Goal: Task Accomplishment & Management: Manage account settings

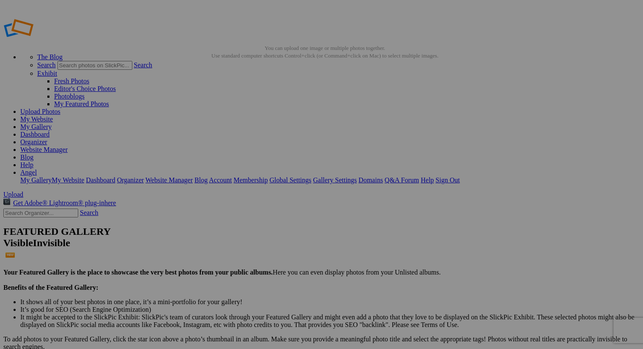
click at [52, 123] on link "My Gallery" at bounding box center [35, 126] width 31 height 7
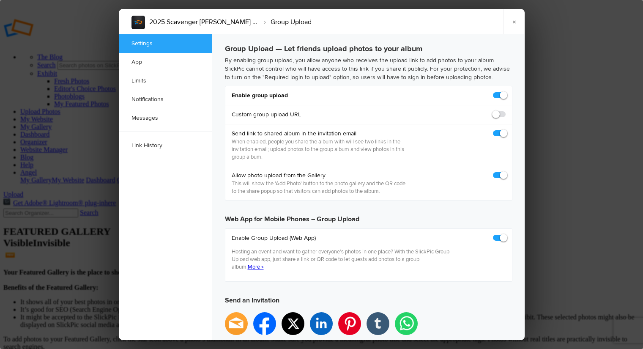
checkbox input "true"
click at [515, 19] on link "×" at bounding box center [513, 21] width 21 height 25
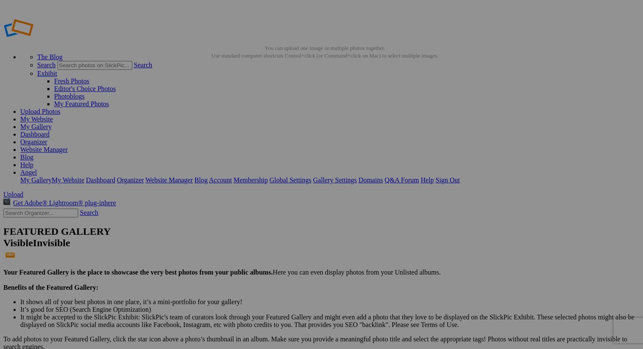
click at [265, 229] on span "Yes" at bounding box center [261, 229] width 10 height 7
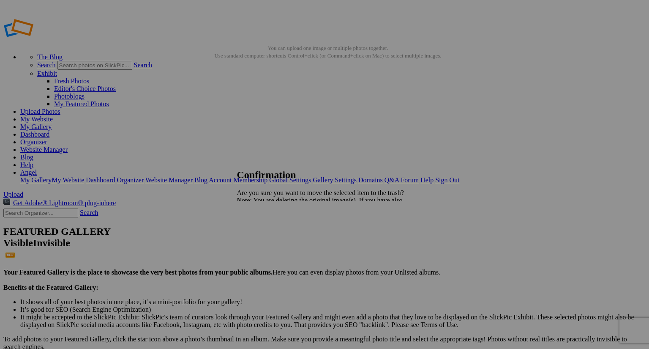
click at [265, 233] on span "Yes" at bounding box center [261, 229] width 10 height 7
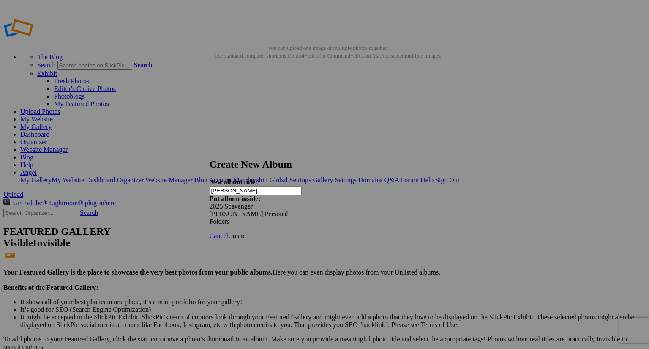
type input "[PERSON_NAME]"
click at [246, 232] on span "Create" at bounding box center [237, 235] width 18 height 7
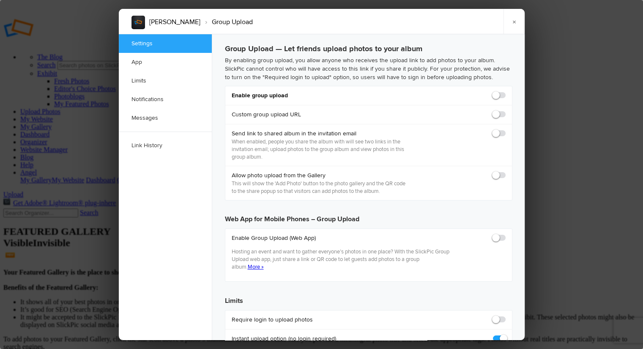
checkbox input "true"
click at [505, 91] on span at bounding box center [505, 91] width 0 height 0
click at [505, 91] on input "checkbox" at bounding box center [505, 91] width 0 height 0
checkbox input "true"
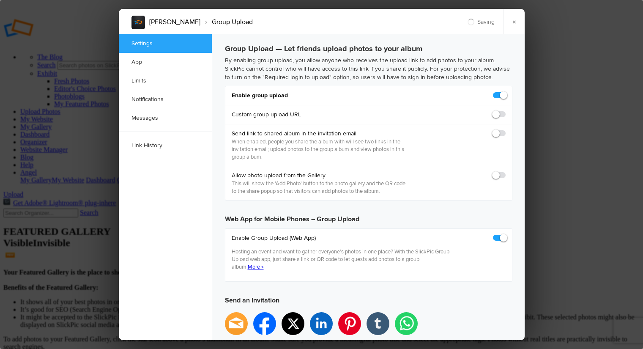
type input "https://slickpic.us/18276829EYhO"
click at [505, 129] on span at bounding box center [505, 129] width 0 height 0
click at [505, 129] on input "checkbox" at bounding box center [505, 129] width 0 height 0
checkbox input "true"
click at [505, 171] on span at bounding box center [505, 171] width 0 height 0
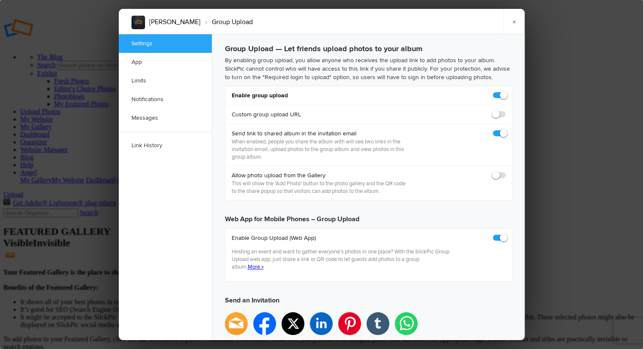
click at [505, 171] on input "checkbox" at bounding box center [505, 171] width 0 height 0
checkbox input "true"
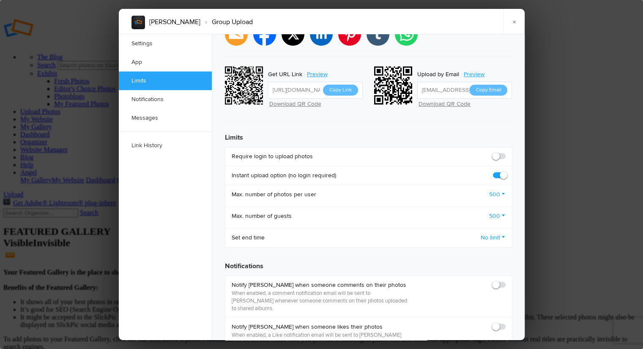
scroll to position [290, 0]
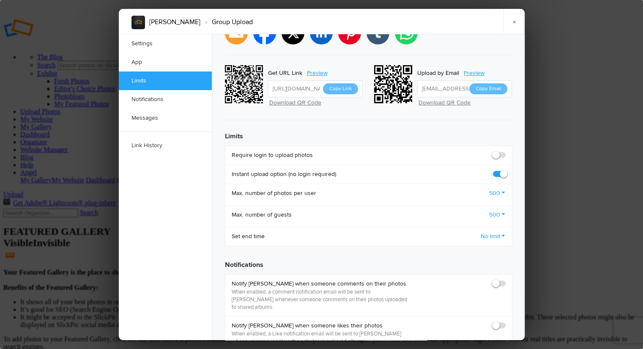
click at [505, 151] on span at bounding box center [505, 151] width 0 height 0
click at [505, 150] on input "checkbox" at bounding box center [505, 150] width 0 height 0
checkbox input "true"
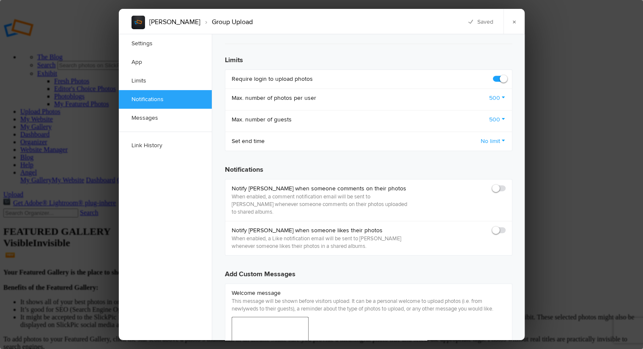
scroll to position [374, 0]
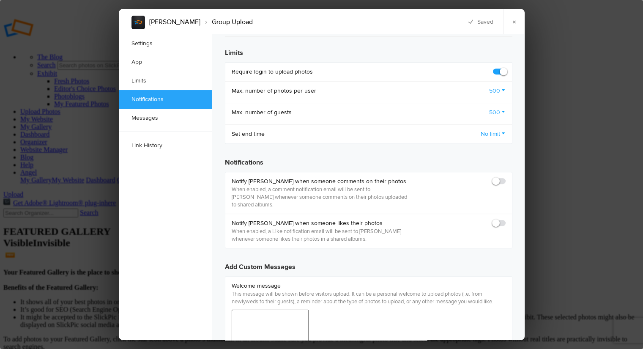
click at [505, 177] on span at bounding box center [505, 177] width 0 height 0
click at [505, 177] on input "checkbox" at bounding box center [505, 177] width 0 height 0
checkbox input "true"
click at [505, 219] on span at bounding box center [505, 219] width 0 height 0
click at [505, 218] on input "checkbox" at bounding box center [505, 218] width 0 height 0
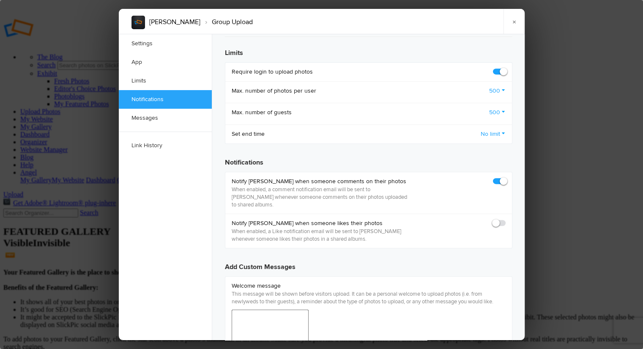
checkbox input "true"
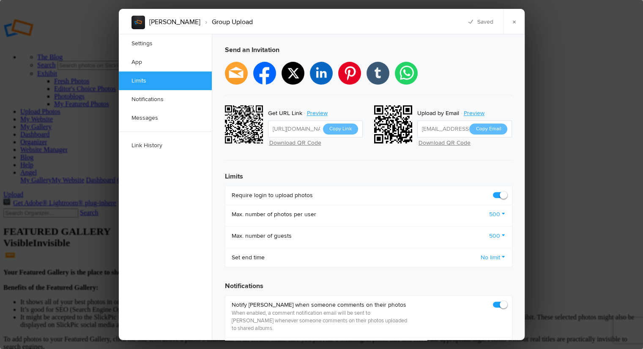
scroll to position [248, 0]
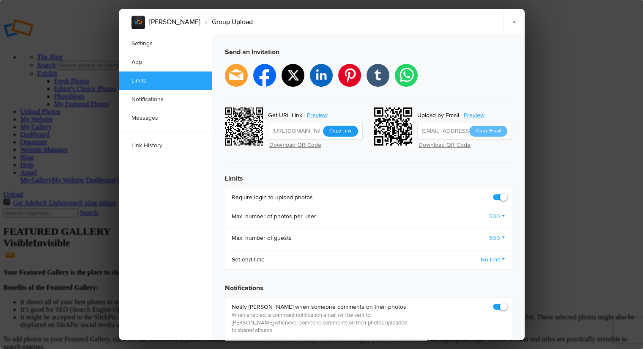
click at [349, 126] on button "Copy Link" at bounding box center [340, 131] width 35 height 11
click at [515, 27] on link "×" at bounding box center [513, 21] width 21 height 25
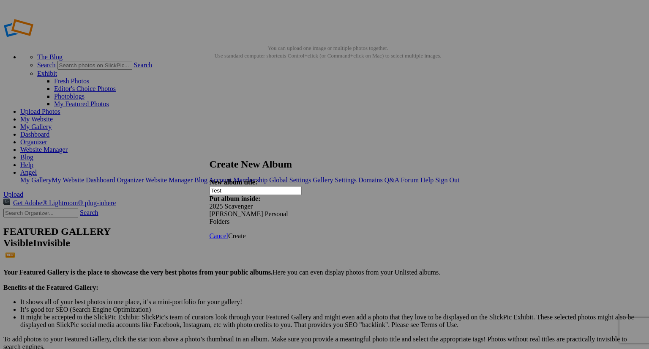
type input "Test"
click at [246, 232] on span "Create" at bounding box center [237, 235] width 18 height 7
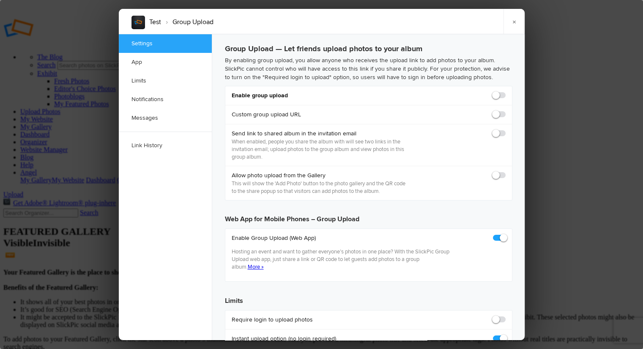
checkbox input "true"
click at [514, 23] on link "×" at bounding box center [513, 21] width 21 height 25
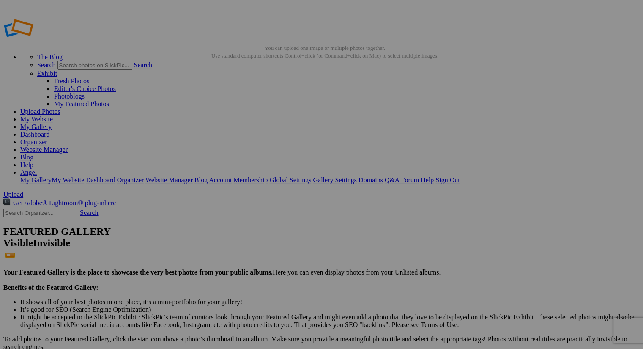
click at [244, 206] on span "Yes" at bounding box center [240, 206] width 10 height 7
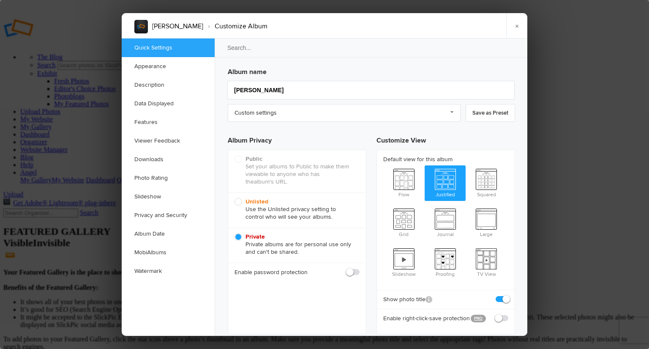
click at [240, 200] on span "Unlisted Use the Unlisted privacy setting to control who will see your albums." at bounding box center [295, 209] width 121 height 23
click at [235, 198] on input "Unlisted Use the Unlisted privacy setting to control who will see your albums." at bounding box center [234, 197] width 0 height 0
radio input "true"
click at [516, 26] on link "×" at bounding box center [516, 25] width 21 height 25
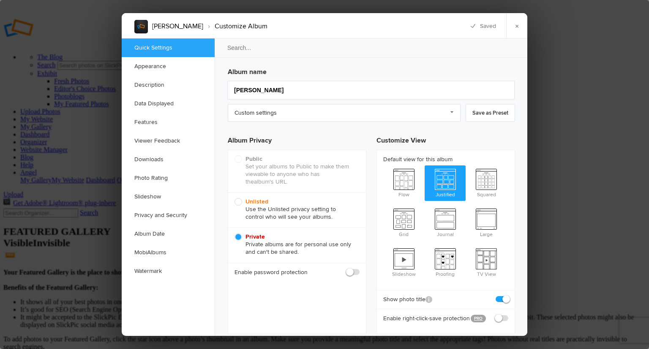
click at [237, 203] on span "Unlisted Use the Unlisted privacy setting to control who will see your albums." at bounding box center [295, 209] width 121 height 23
click at [235, 198] on input "Unlisted Use the Unlisted privacy setting to control who will see your albums." at bounding box center [234, 197] width 0 height 0
radio input "true"
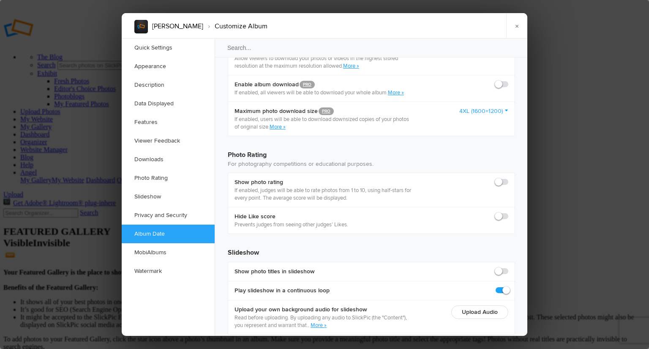
scroll to position [1843, 0]
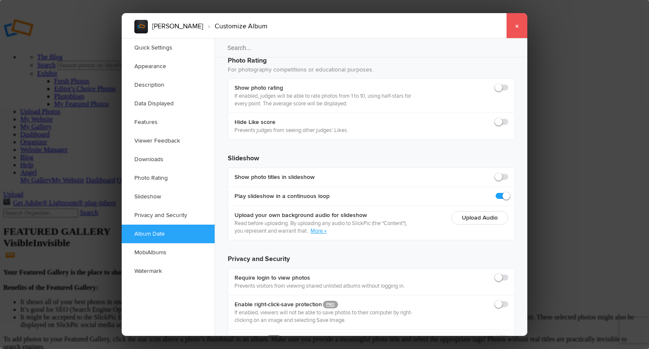
click at [516, 26] on link "×" at bounding box center [516, 25] width 21 height 25
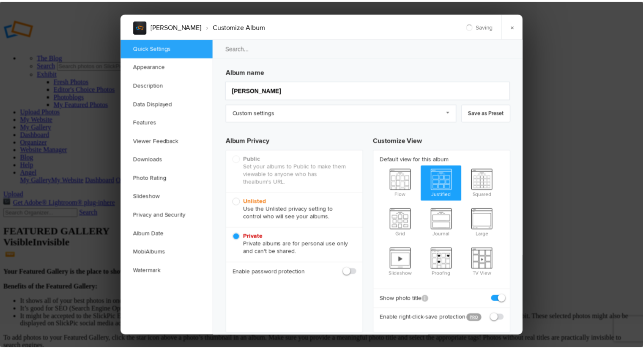
scroll to position [0, 0]
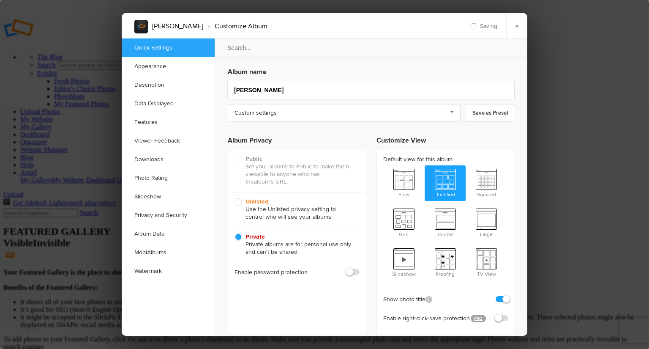
click at [239, 200] on span "Unlisted Use the Unlisted privacy setting to control who will see your albums." at bounding box center [295, 209] width 121 height 23
click at [235, 198] on input "Unlisted Use the Unlisted privacy setting to control who will see your albums." at bounding box center [234, 197] width 0 height 0
radio input "true"
click at [516, 24] on link "×" at bounding box center [516, 25] width 21 height 25
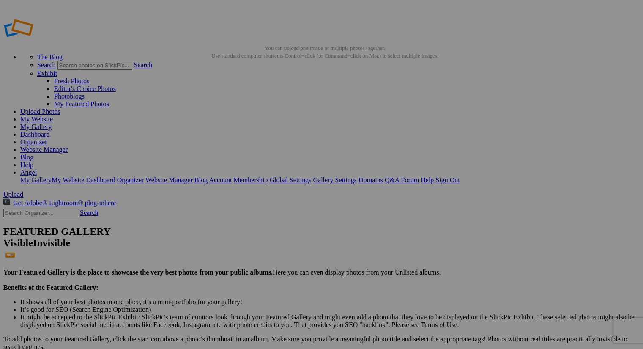
click at [237, 161] on link at bounding box center [237, 161] width 0 height 0
